Goal: Transaction & Acquisition: Subscribe to service/newsletter

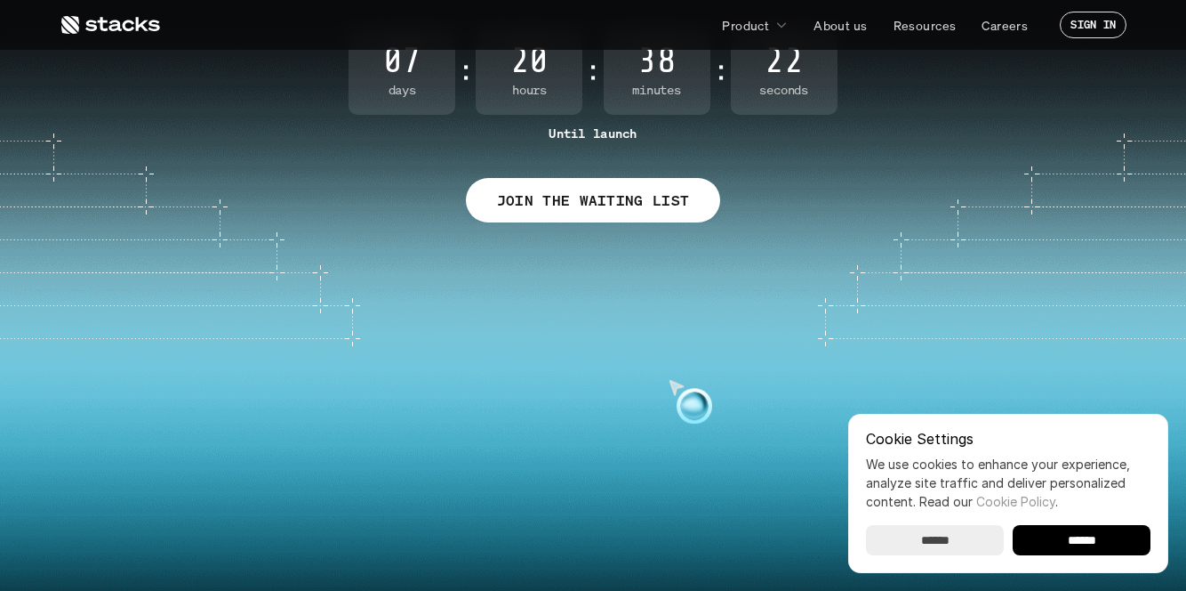
scroll to position [237, 0]
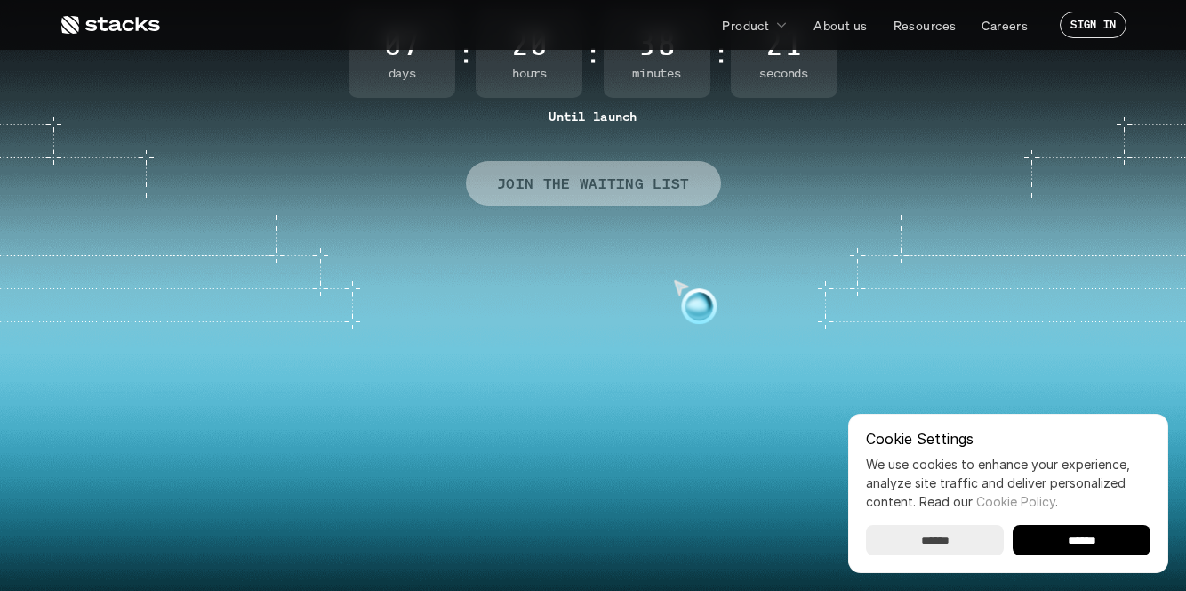
click at [595, 194] on p "JOIN THE WAITING LIST" at bounding box center [593, 184] width 193 height 26
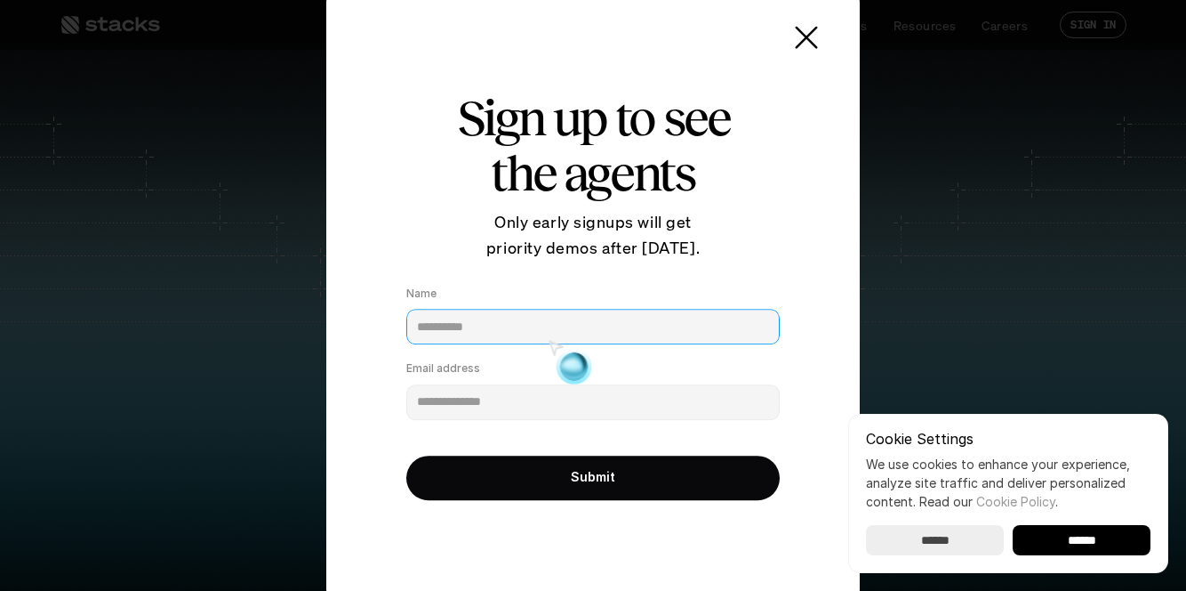
click at [507, 329] on input "Name" at bounding box center [593, 327] width 374 height 36
type input "**********"
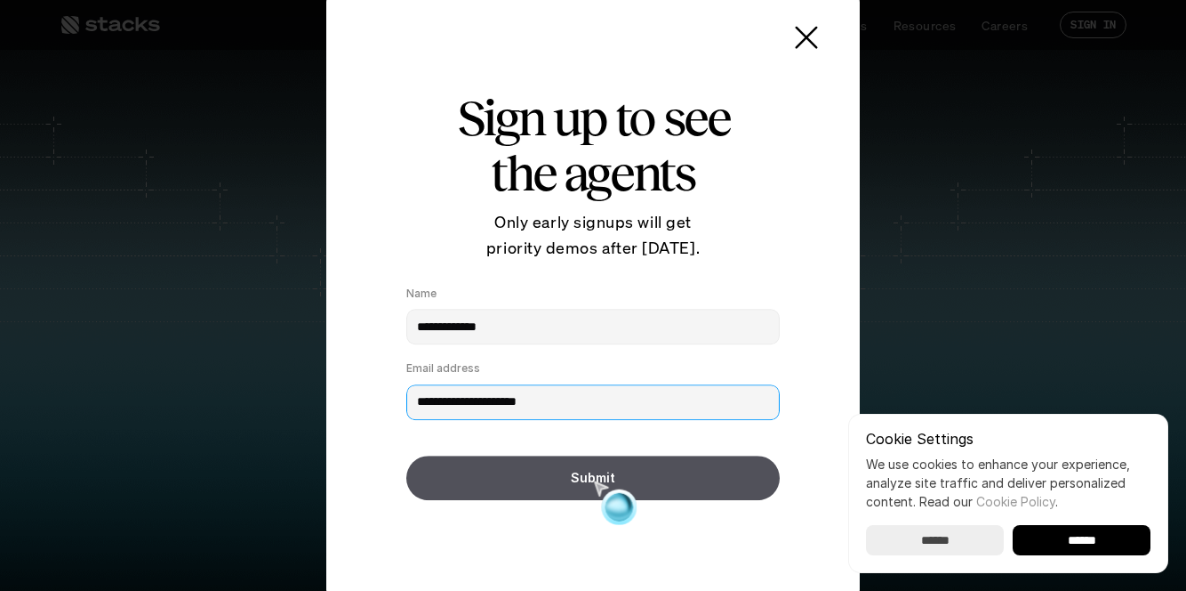
type input "**********"
click at [576, 489] on button "Submit" at bounding box center [593, 477] width 374 height 44
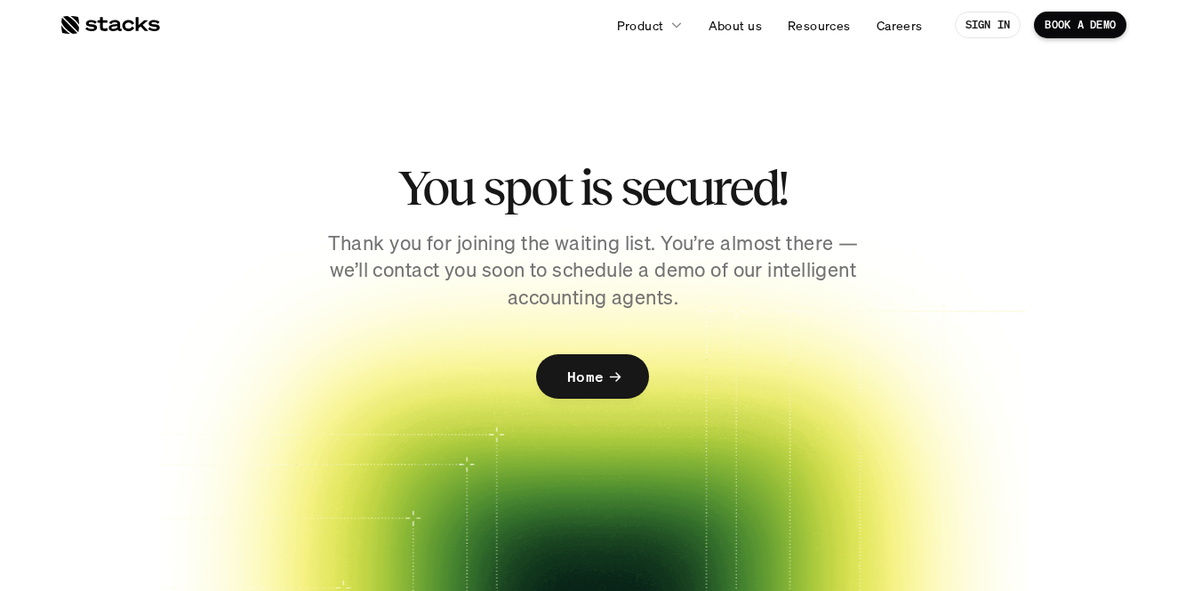
click at [585, 359] on link "Home" at bounding box center [592, 376] width 113 height 44
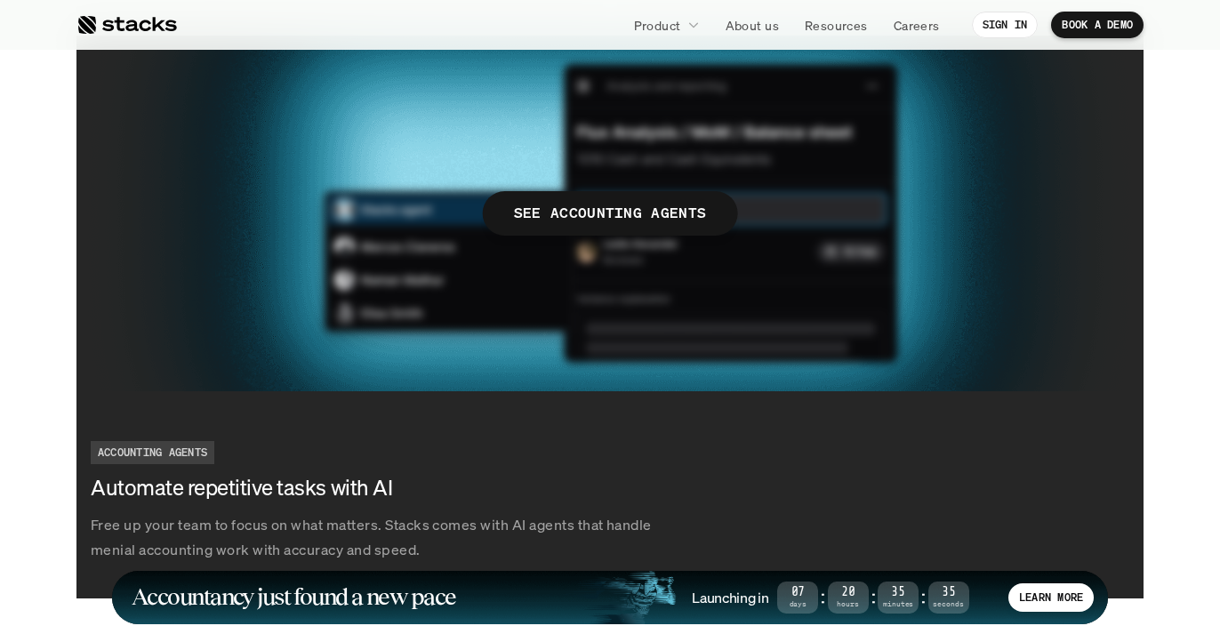
scroll to position [3294, 0]
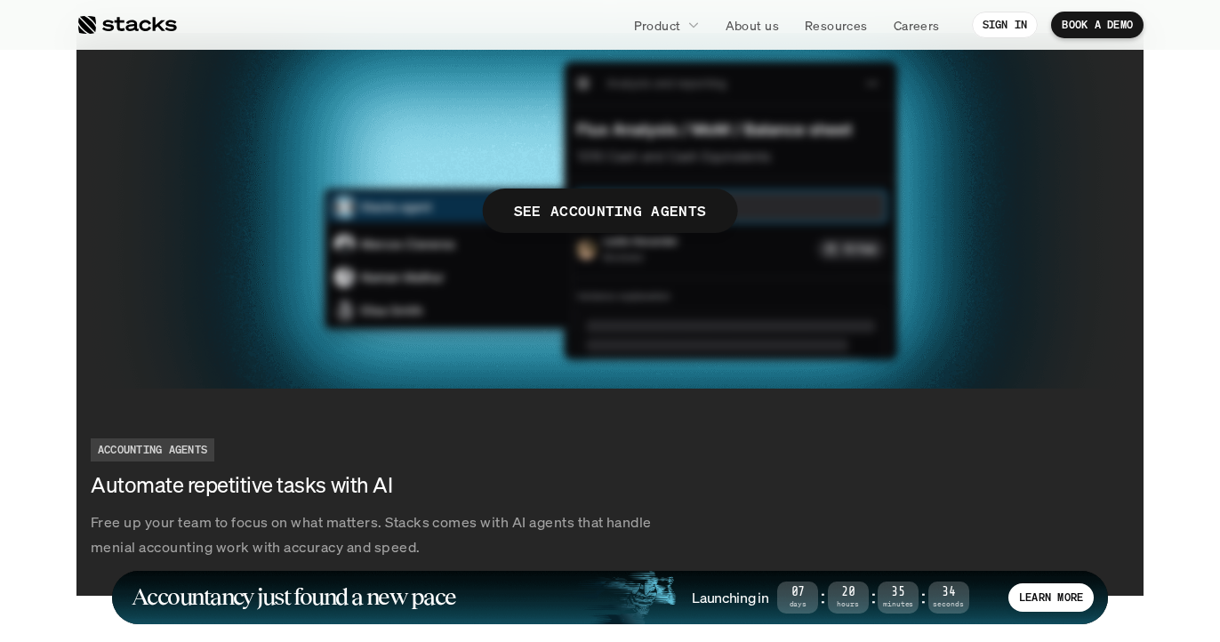
click at [591, 204] on p "SEE ACCOUNTING AGENTS" at bounding box center [610, 210] width 193 height 26
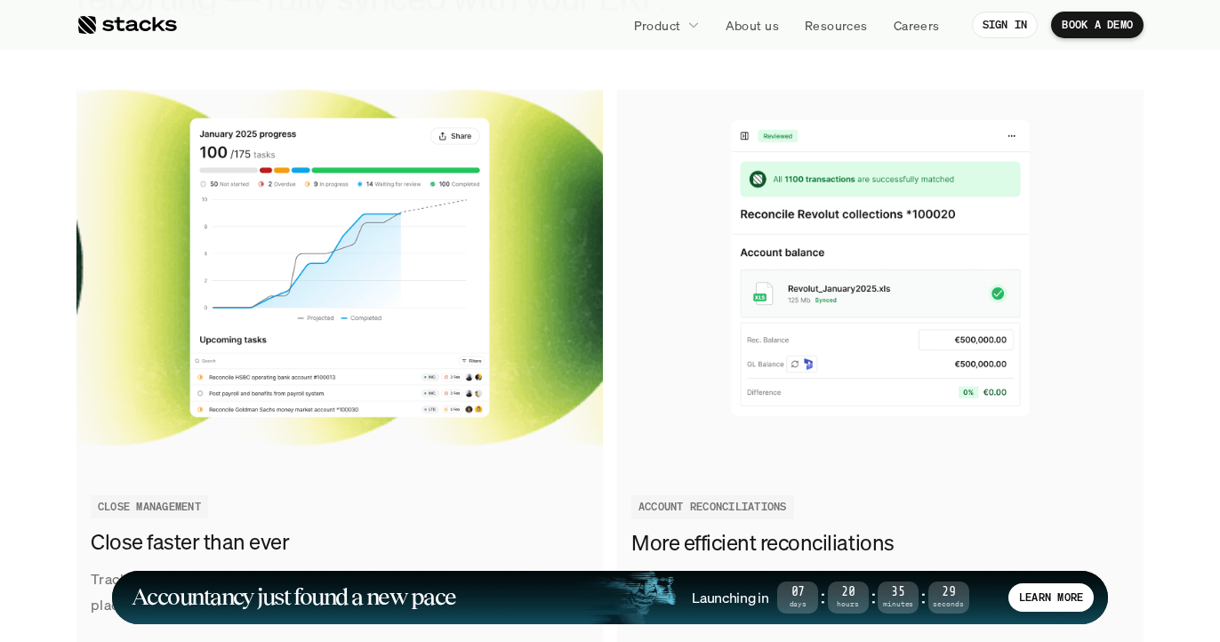
scroll to position [2076, 0]
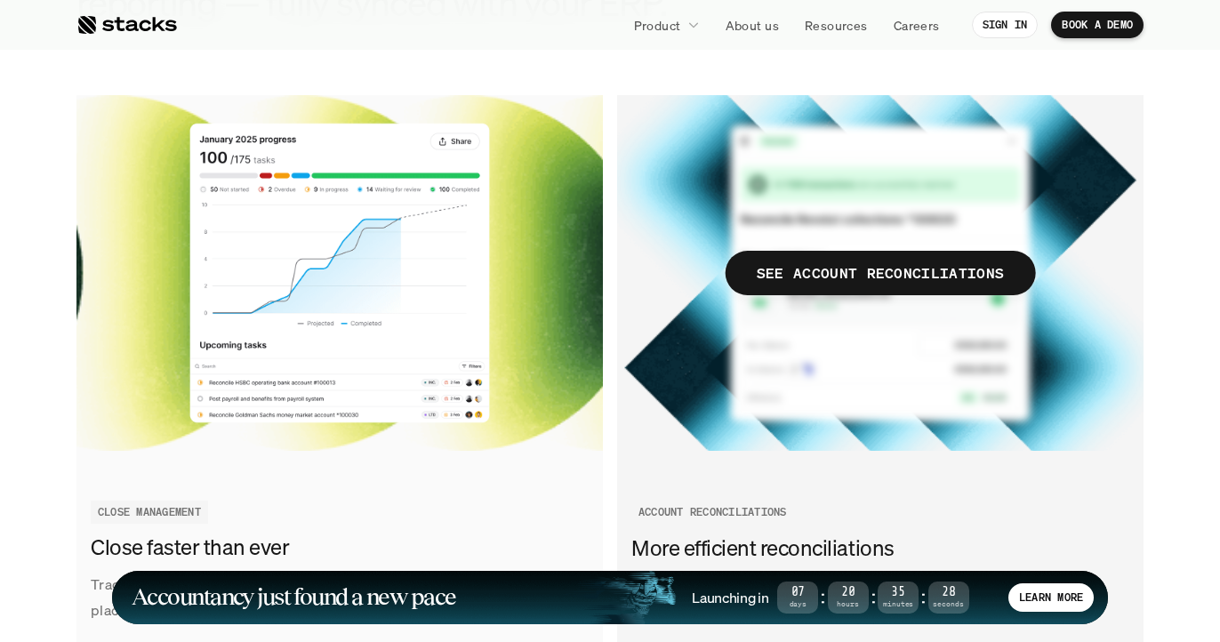
click at [818, 268] on p "SEE ACCOUNT RECONCILIATIONS" at bounding box center [881, 274] width 248 height 26
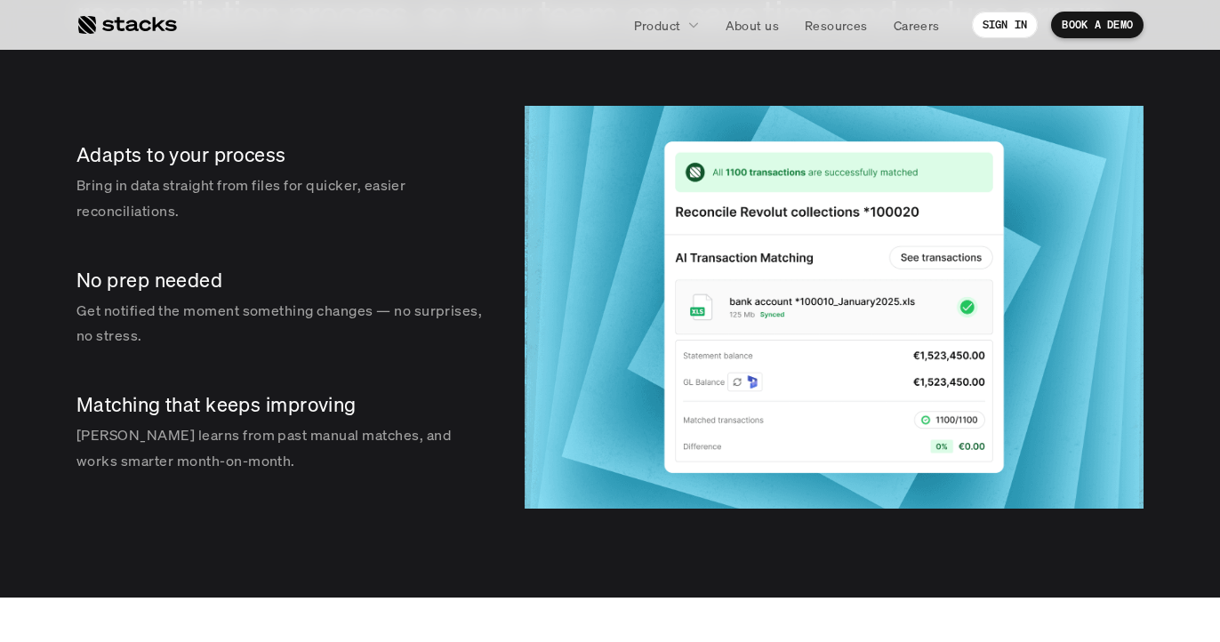
scroll to position [2665, 0]
